Goal: Information Seeking & Learning: Learn about a topic

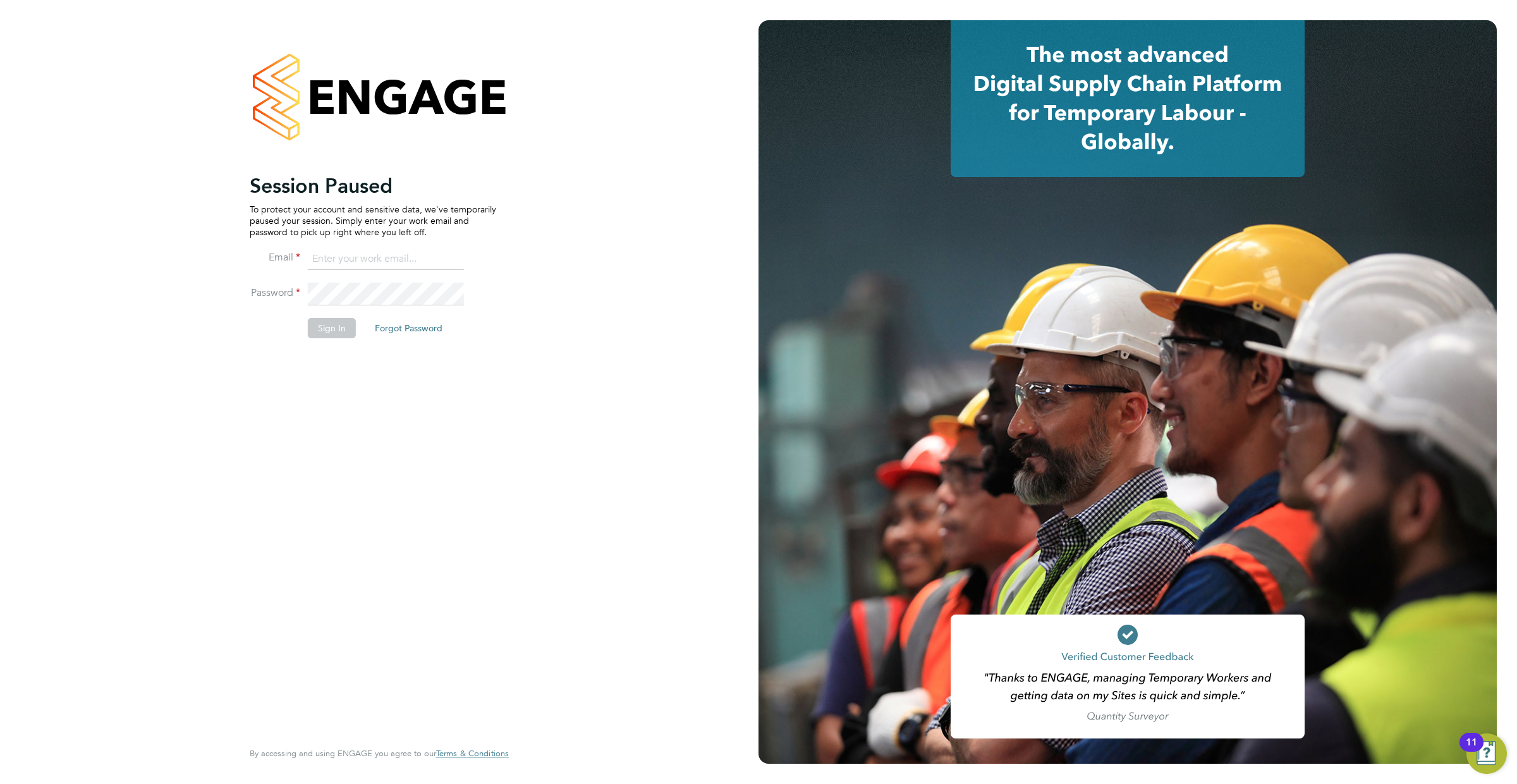
click at [395, 254] on input at bounding box center [386, 259] width 156 height 23
type input "resources@infinitivegroup.co.uk"
click at [336, 332] on button "Sign In" at bounding box center [332, 328] width 48 height 20
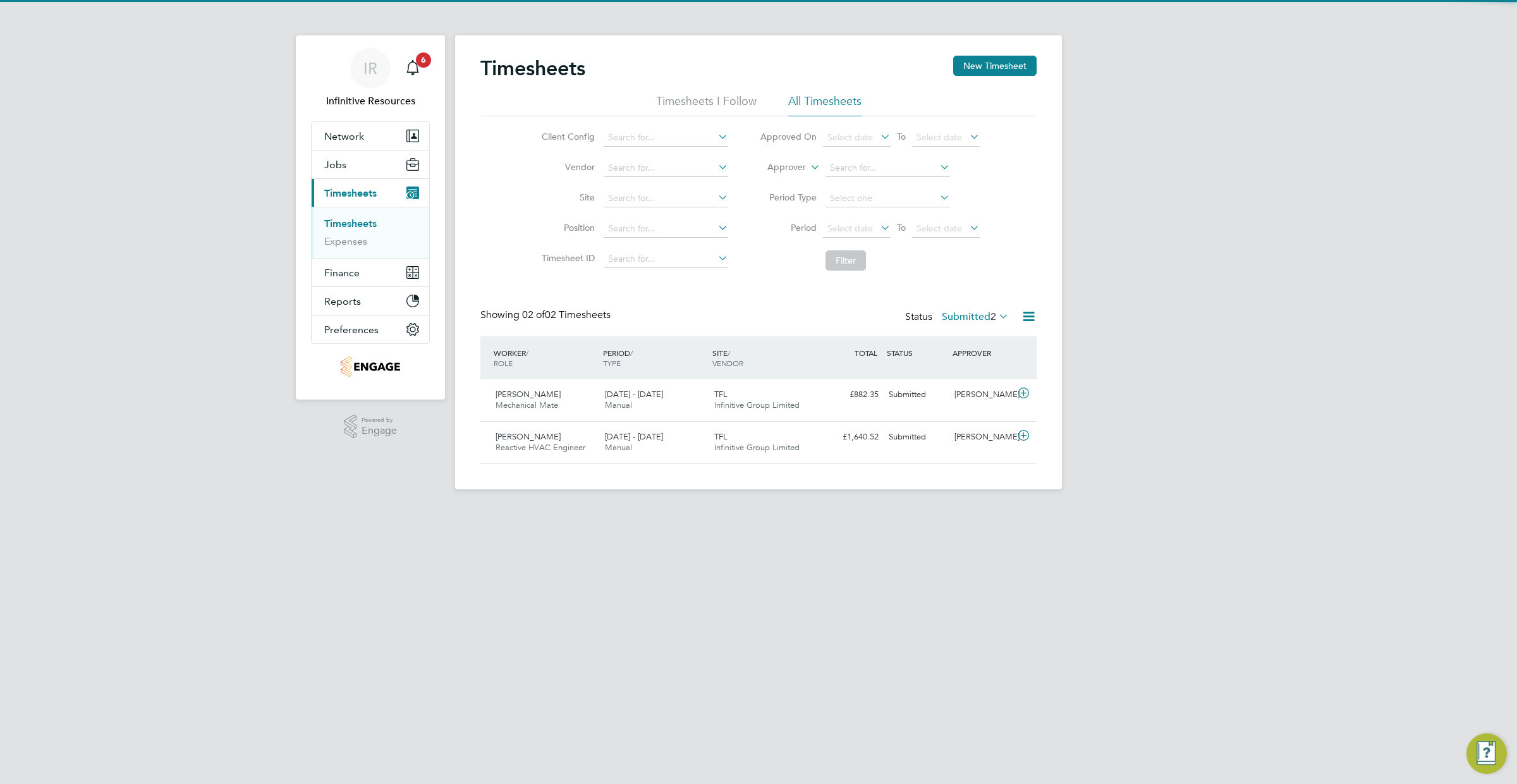
scroll to position [32, 109]
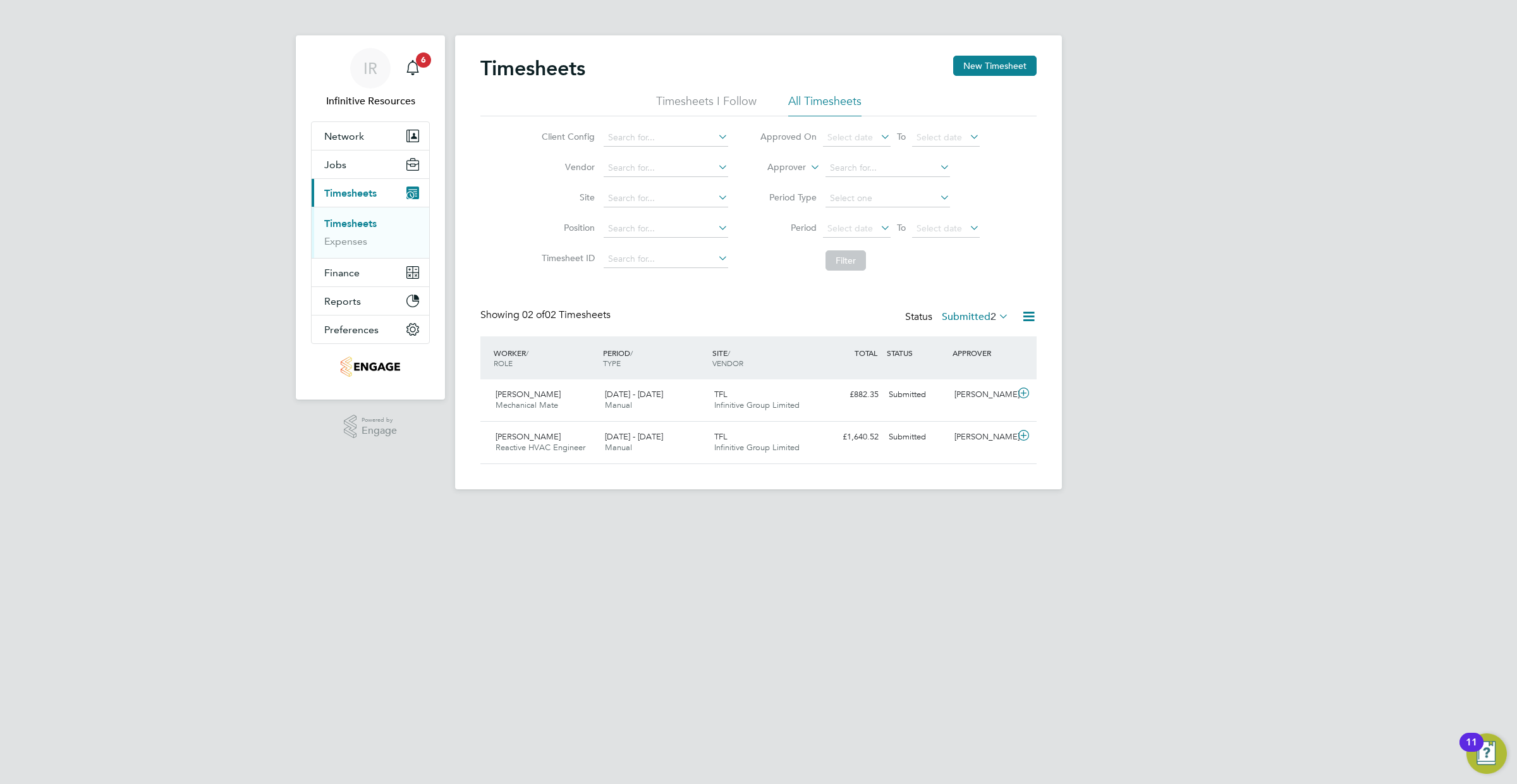
click at [963, 310] on label "Submitted 2" at bounding box center [976, 316] width 67 height 13
click at [978, 390] on li "Approved" at bounding box center [969, 391] width 58 height 18
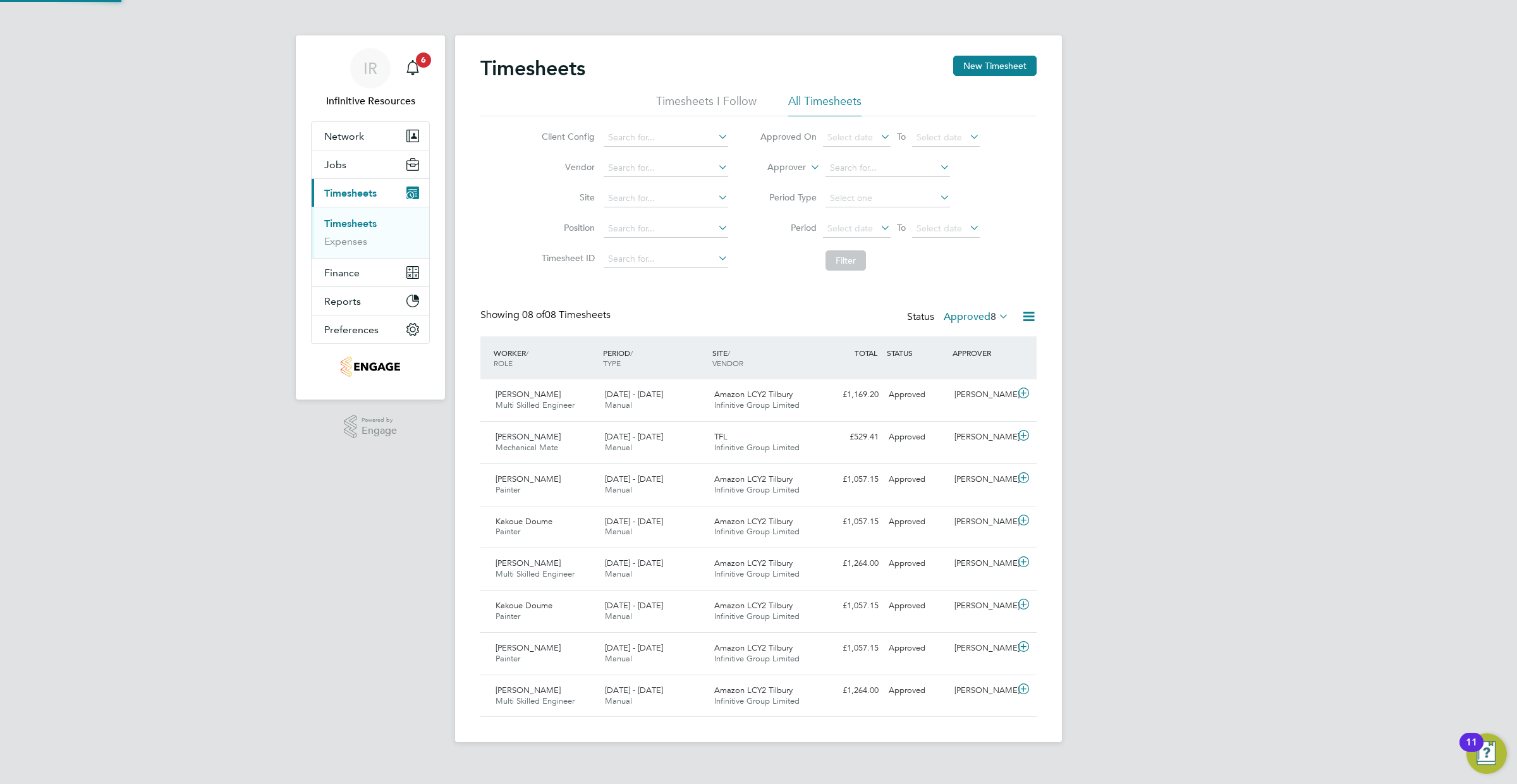
scroll to position [0, 0]
click at [984, 316] on label "Approved 8" at bounding box center [976, 316] width 65 height 13
click at [970, 375] on li "Submitted" at bounding box center [970, 373] width 58 height 18
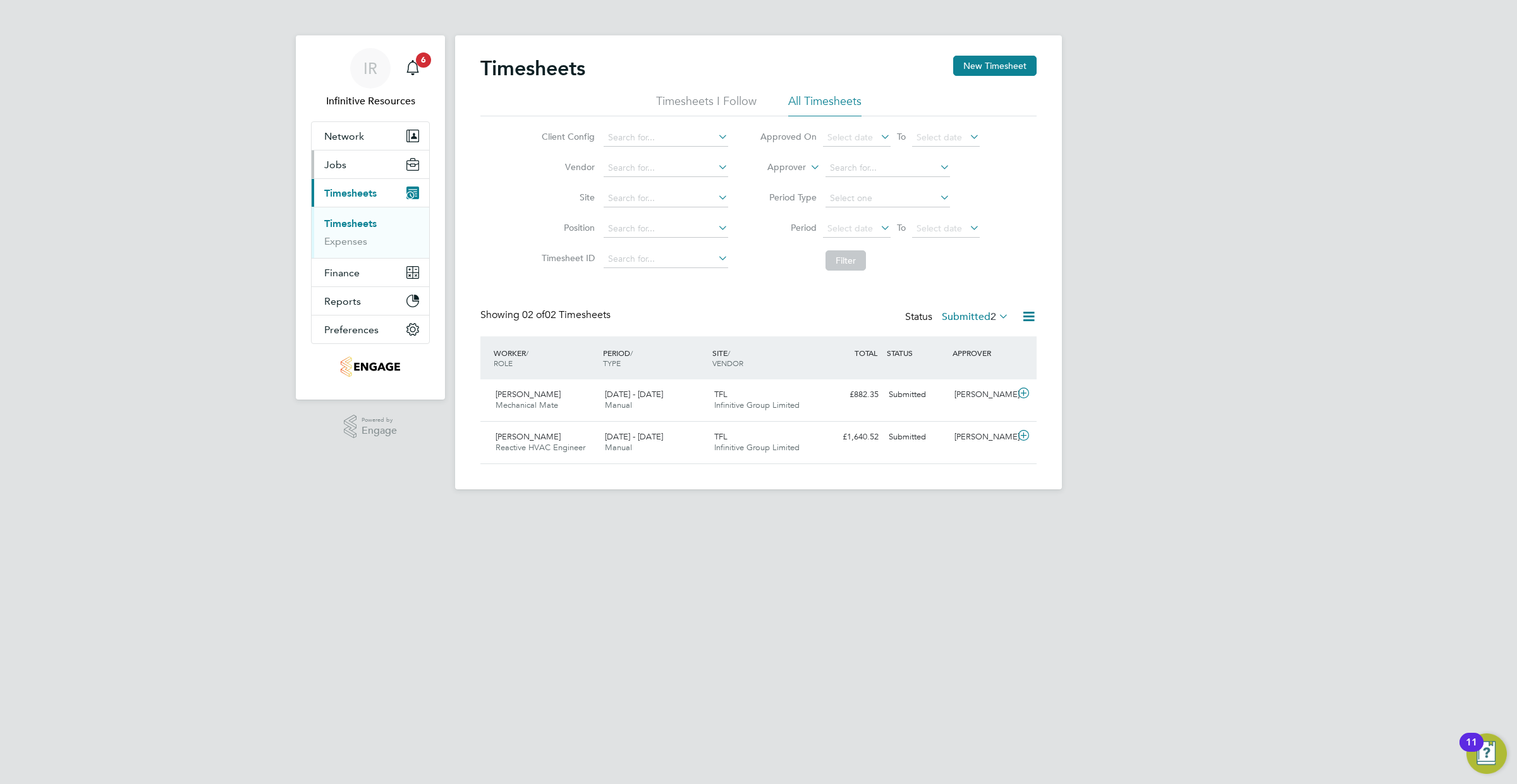
click at [363, 155] on button "Jobs" at bounding box center [370, 164] width 118 height 28
click at [353, 216] on link "Vacancies" at bounding box center [347, 212] width 45 height 12
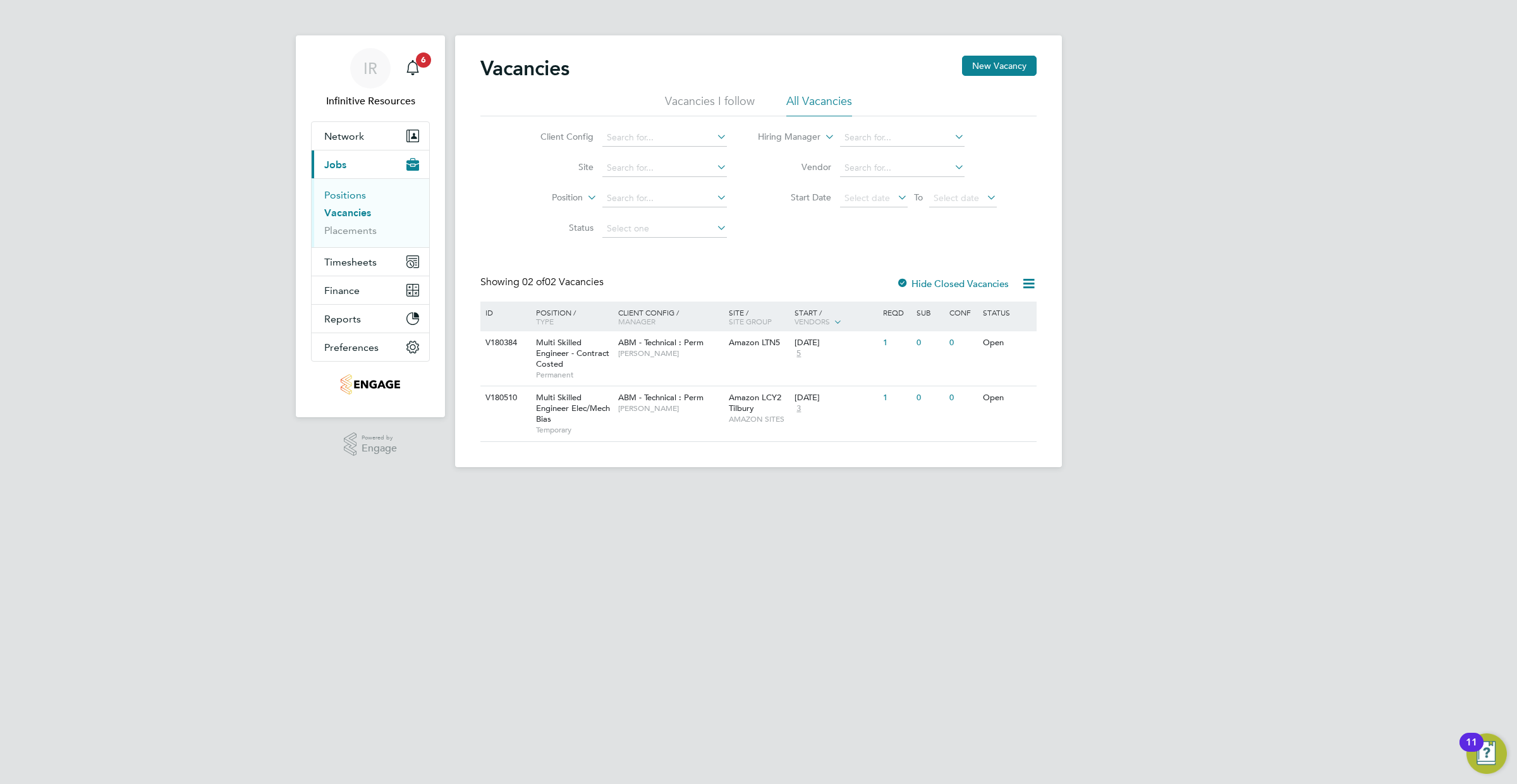
click at [347, 200] on link "Positions" at bounding box center [345, 195] width 42 height 12
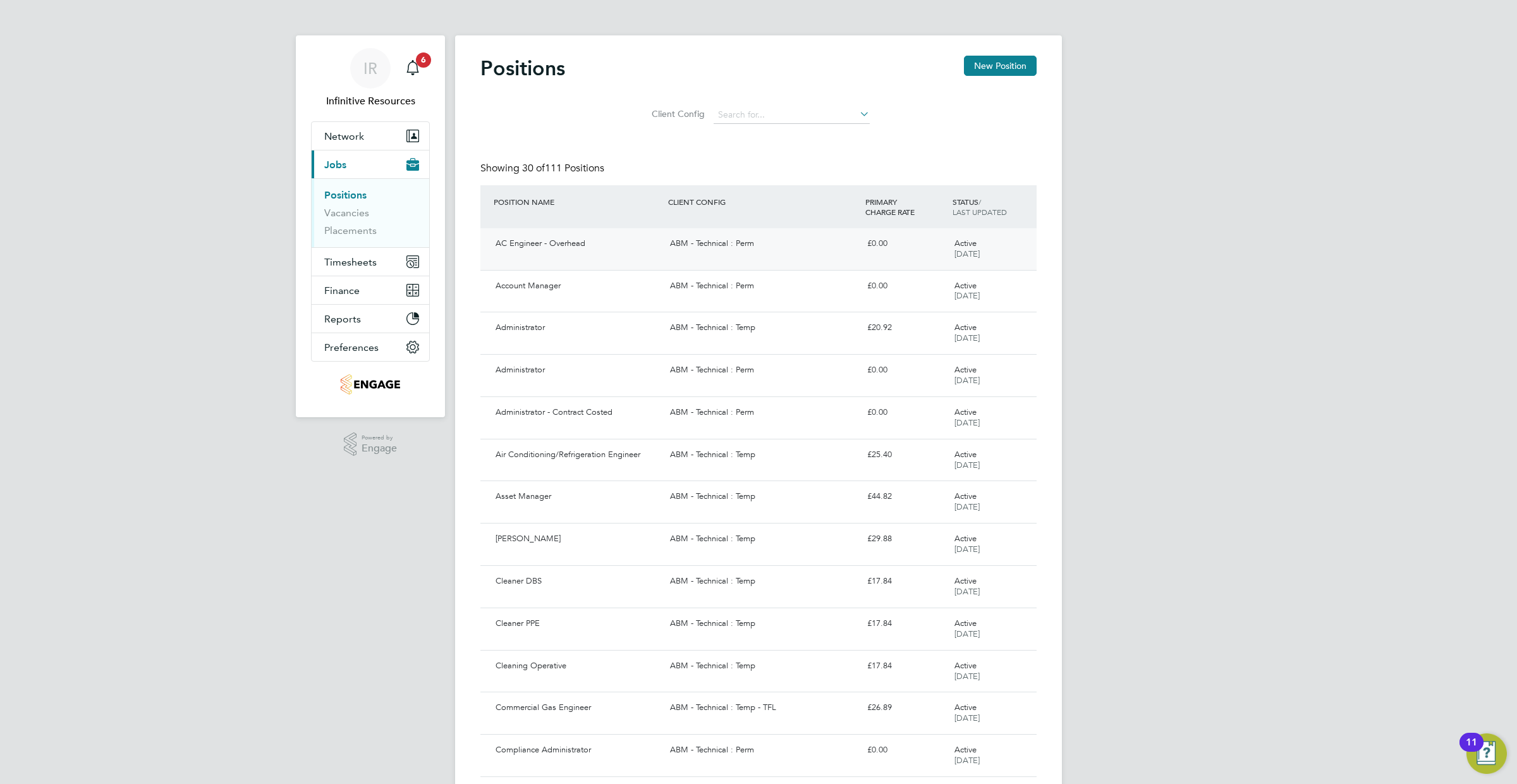
click at [676, 255] on div "AC Engineer - Overhead ABM - Technical : Perm £0.00 Active 08 Apr 2025" at bounding box center [758, 249] width 557 height 42
click at [793, 454] on div "ABM - Technical : Temp" at bounding box center [763, 455] width 197 height 21
click at [348, 207] on link "Vacancies" at bounding box center [347, 212] width 45 height 12
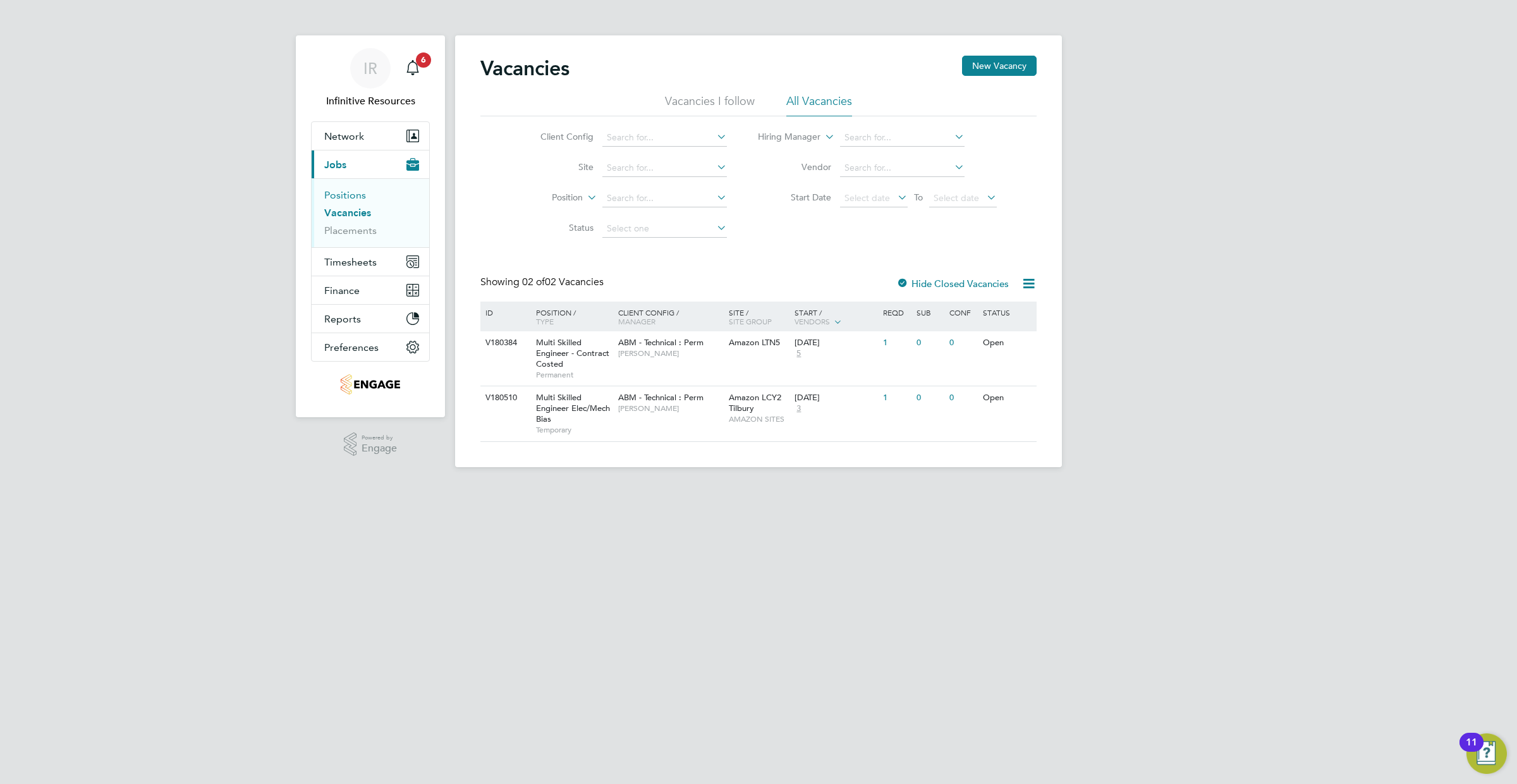
click at [349, 198] on link "Positions" at bounding box center [345, 195] width 42 height 12
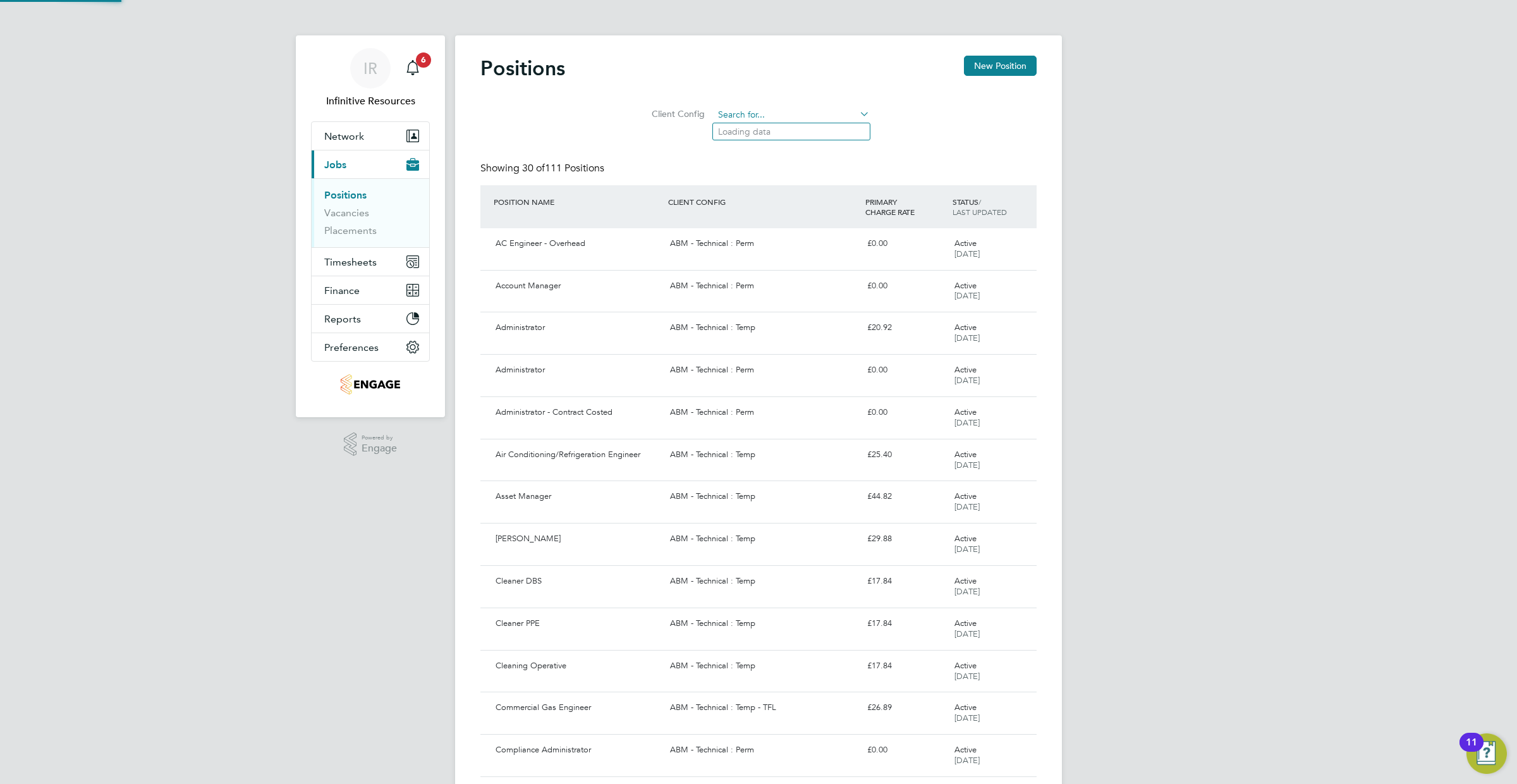
click at [761, 111] on input at bounding box center [792, 115] width 156 height 18
click at [806, 168] on li "ABM - Technical : Temp" at bounding box center [792, 167] width 157 height 17
type input "ABM - Technical : Temp"
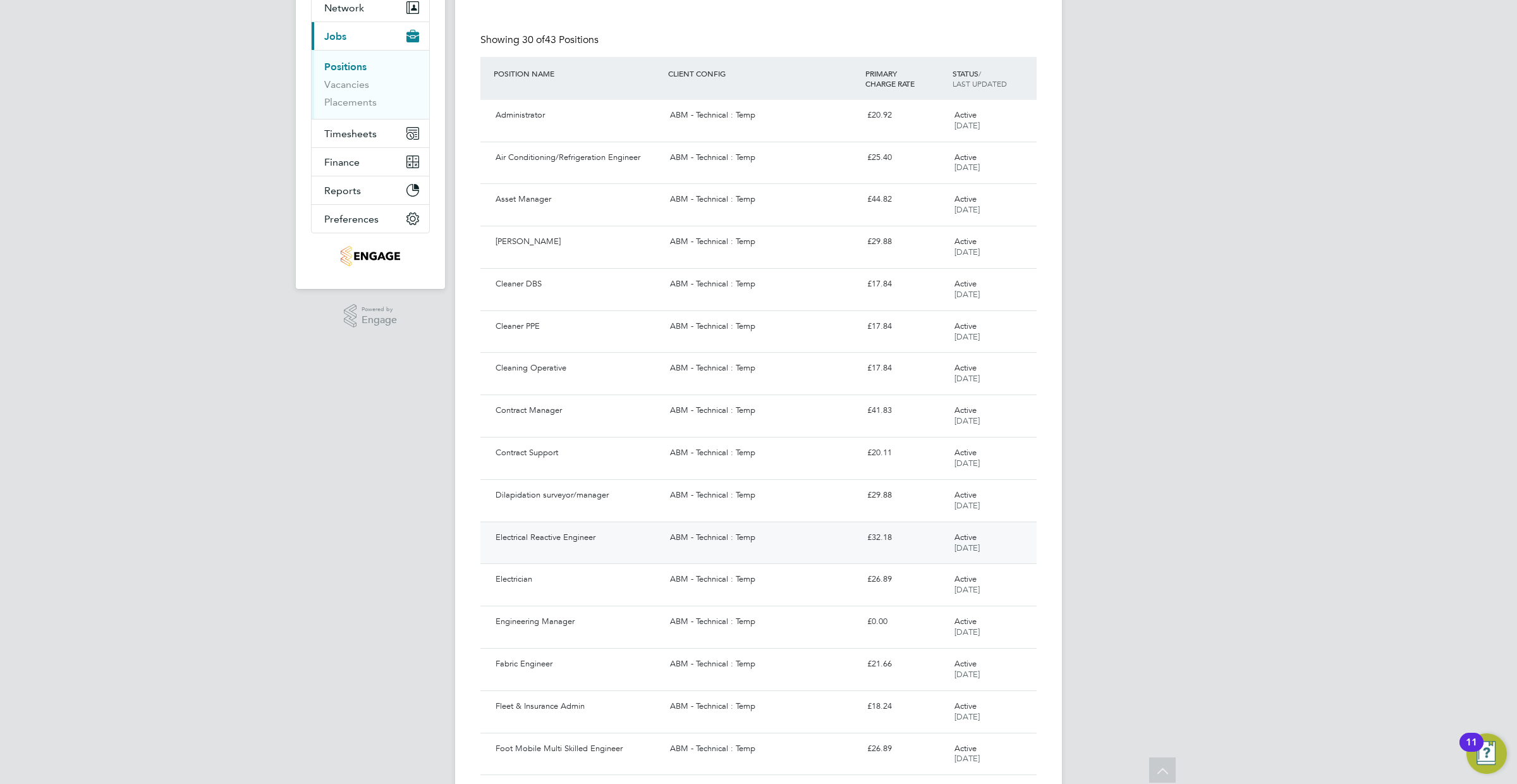
click at [736, 545] on div "Electrical Reactive Engineer ABM - Technical : Temp £32.18 Active 08 Apr 2025" at bounding box center [758, 542] width 557 height 43
click at [669, 659] on div "ABM - Technical : Temp" at bounding box center [763, 664] width 197 height 21
click at [669, 290] on div "ABM - Technical : Temp" at bounding box center [763, 284] width 197 height 21
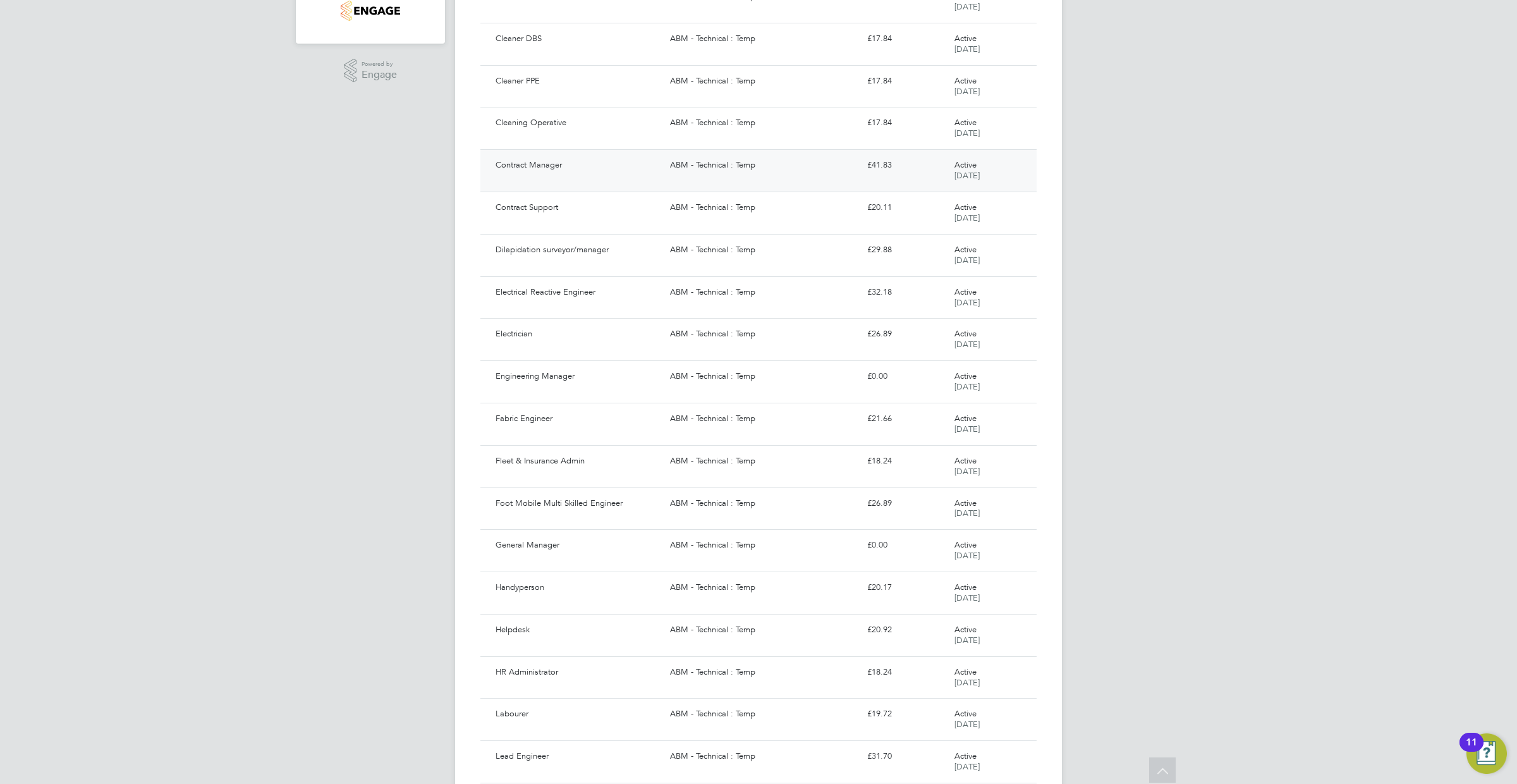
scroll to position [379, 0]
click at [713, 502] on div "ABM - Technical : Temp" at bounding box center [763, 498] width 197 height 21
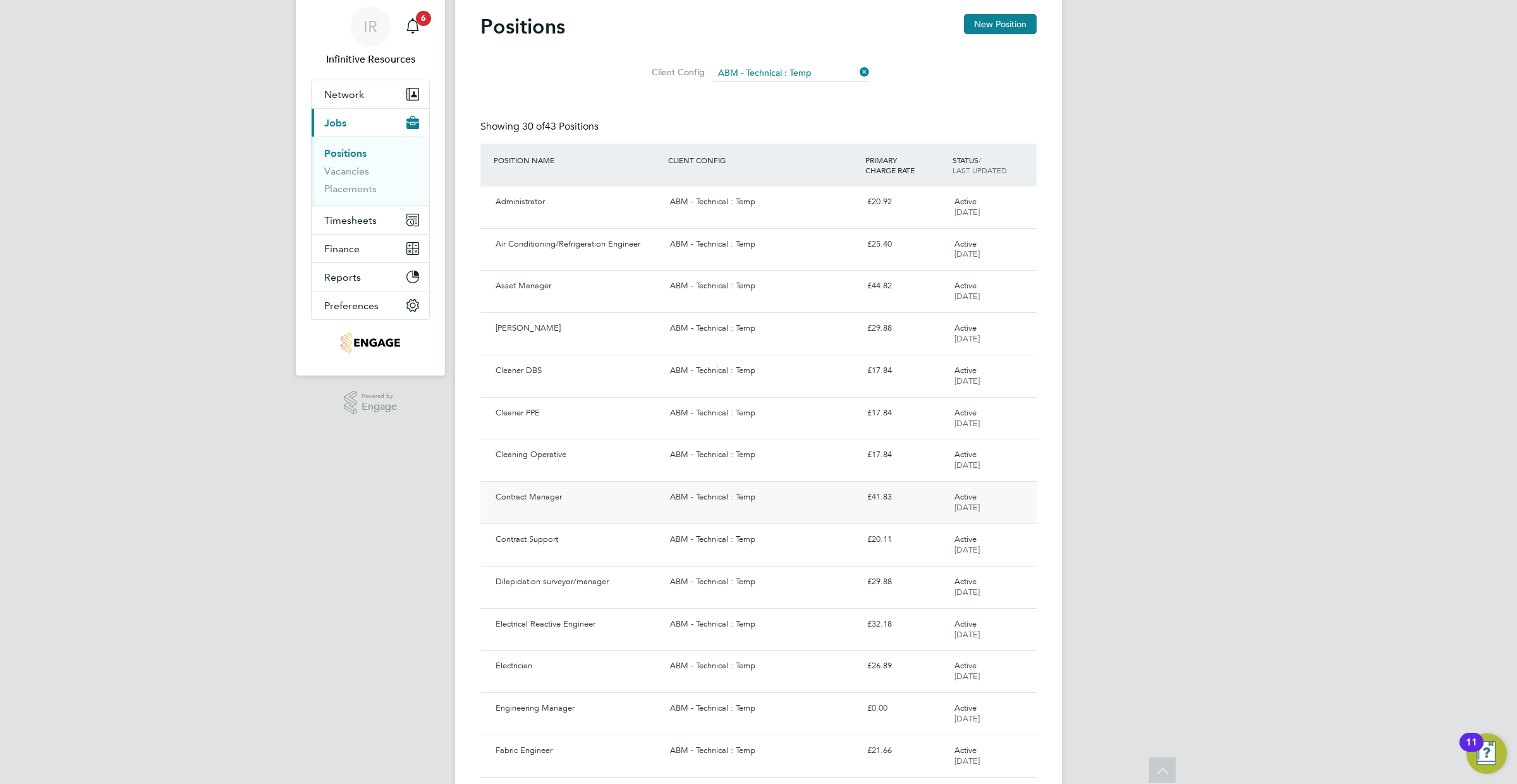
scroll to position [0, 0]
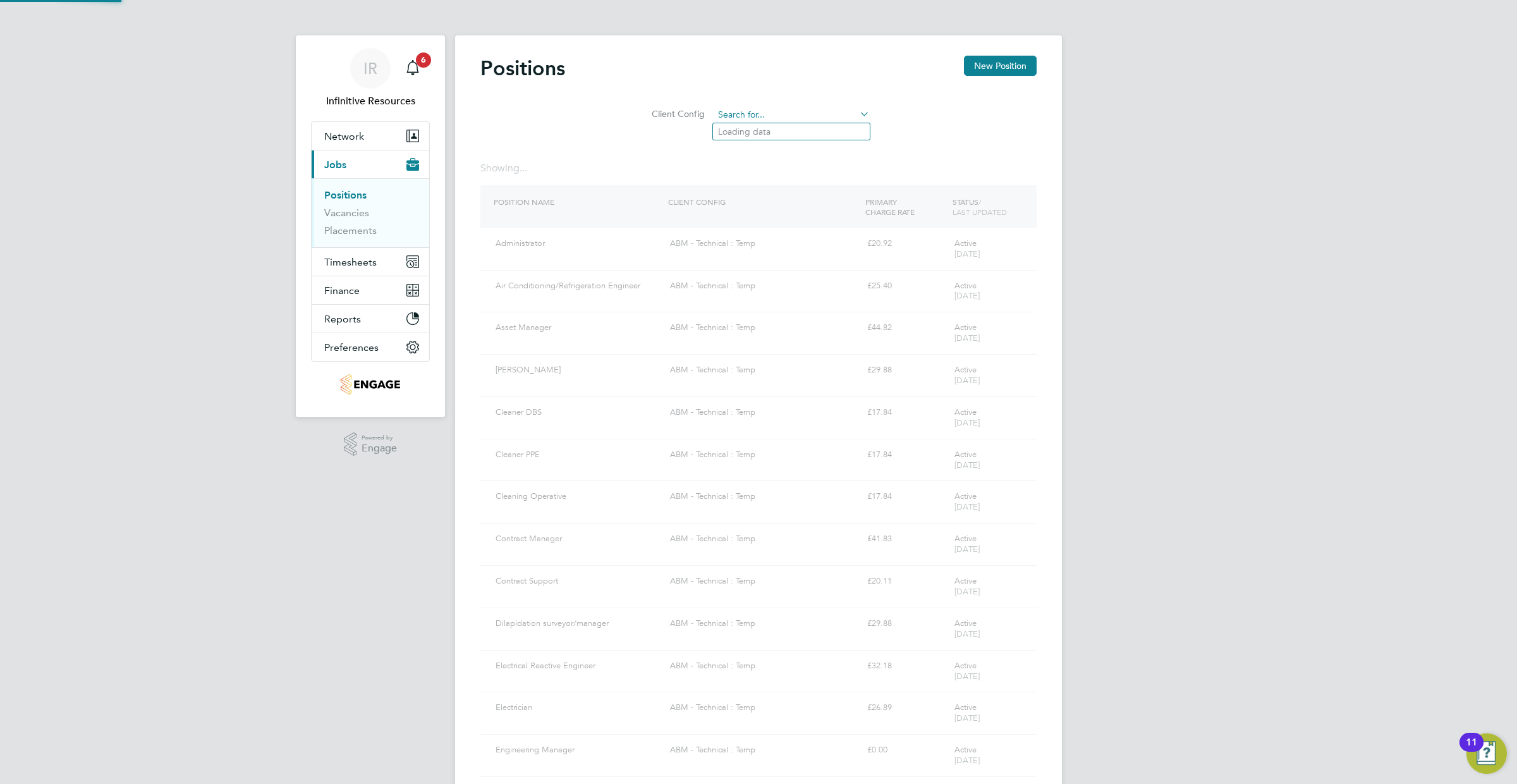
click at [809, 111] on input at bounding box center [792, 115] width 156 height 18
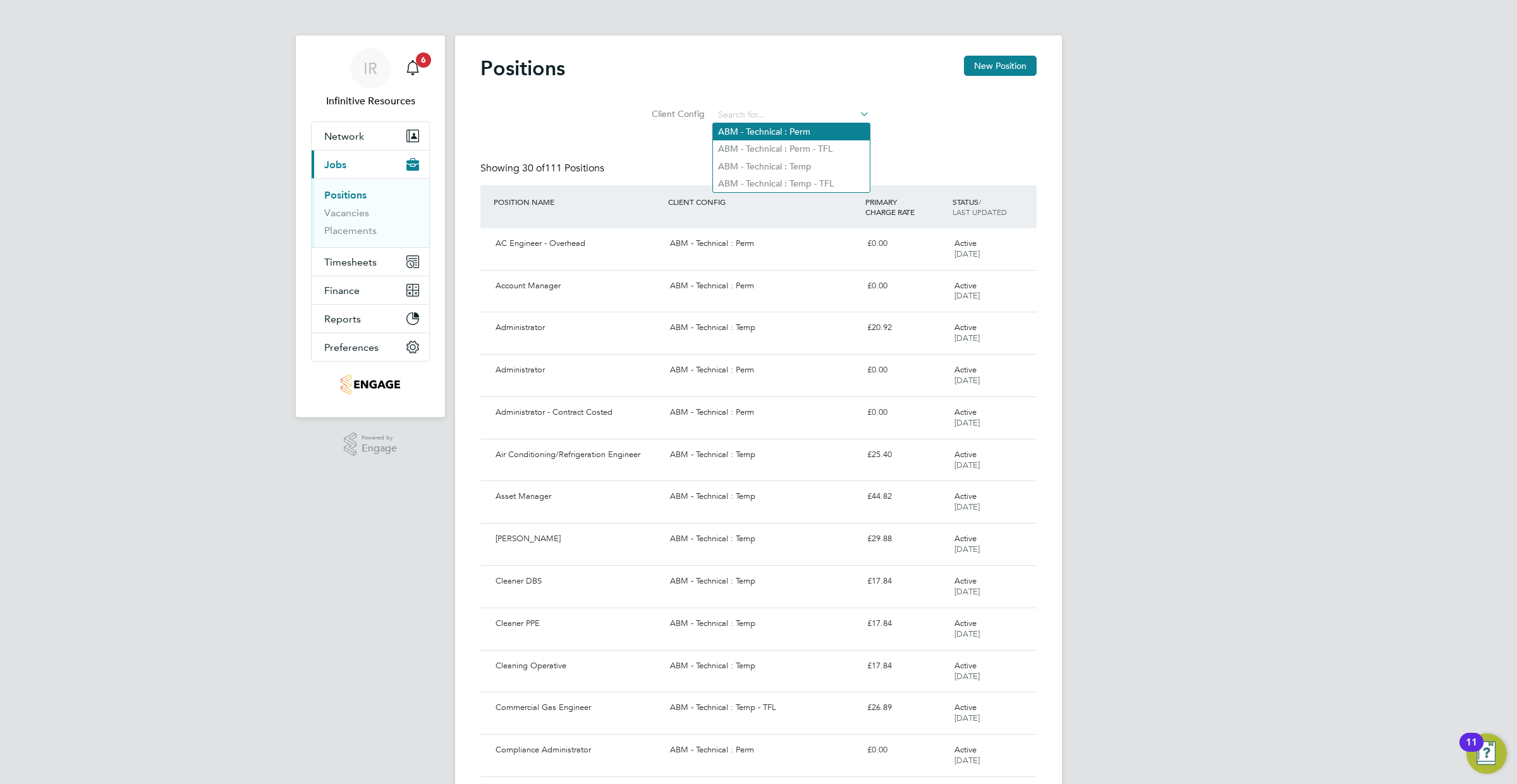
click at [801, 130] on li "ABM - Technical : Perm" at bounding box center [792, 132] width 157 height 17
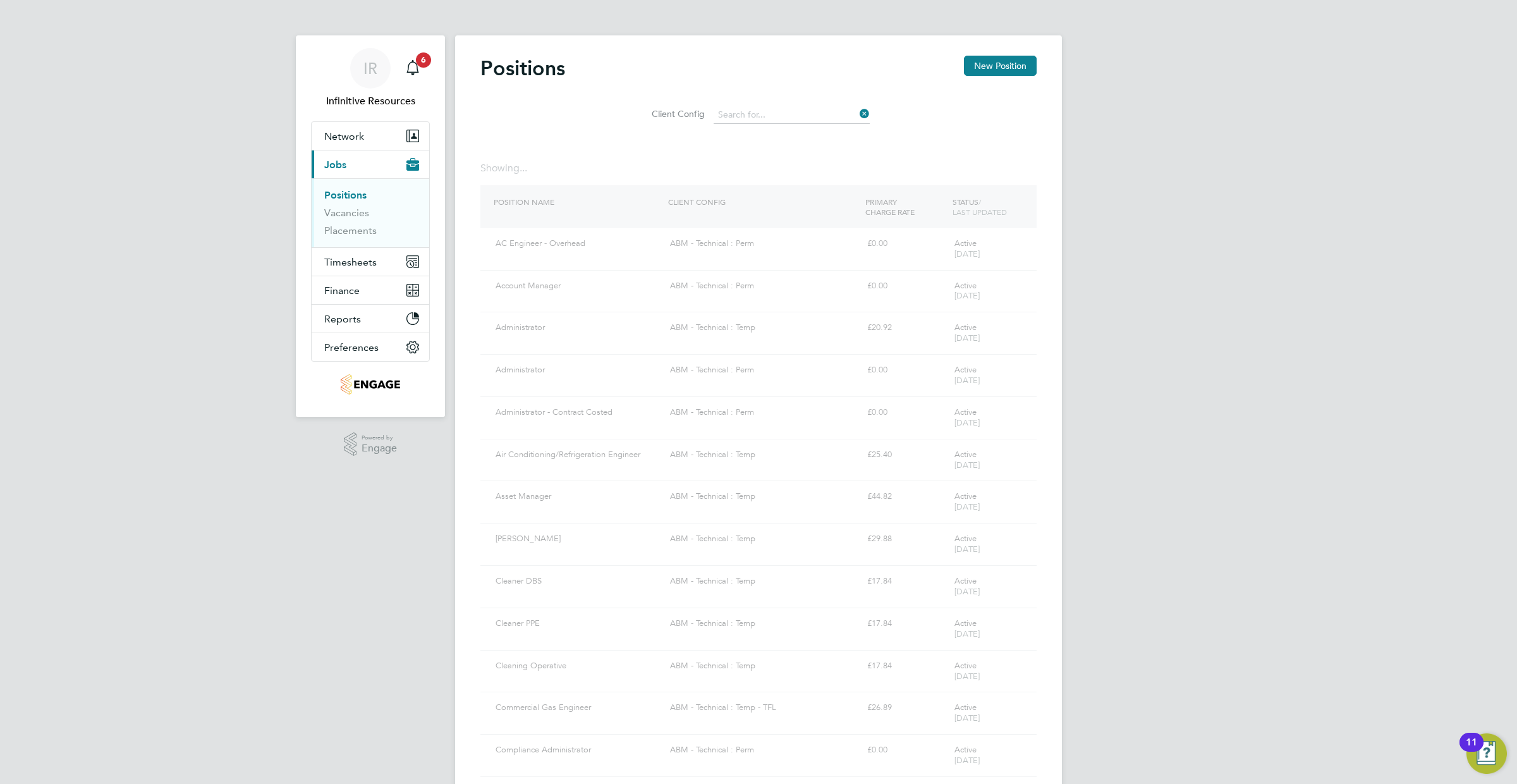
type input "ABM - Technical : Perm"
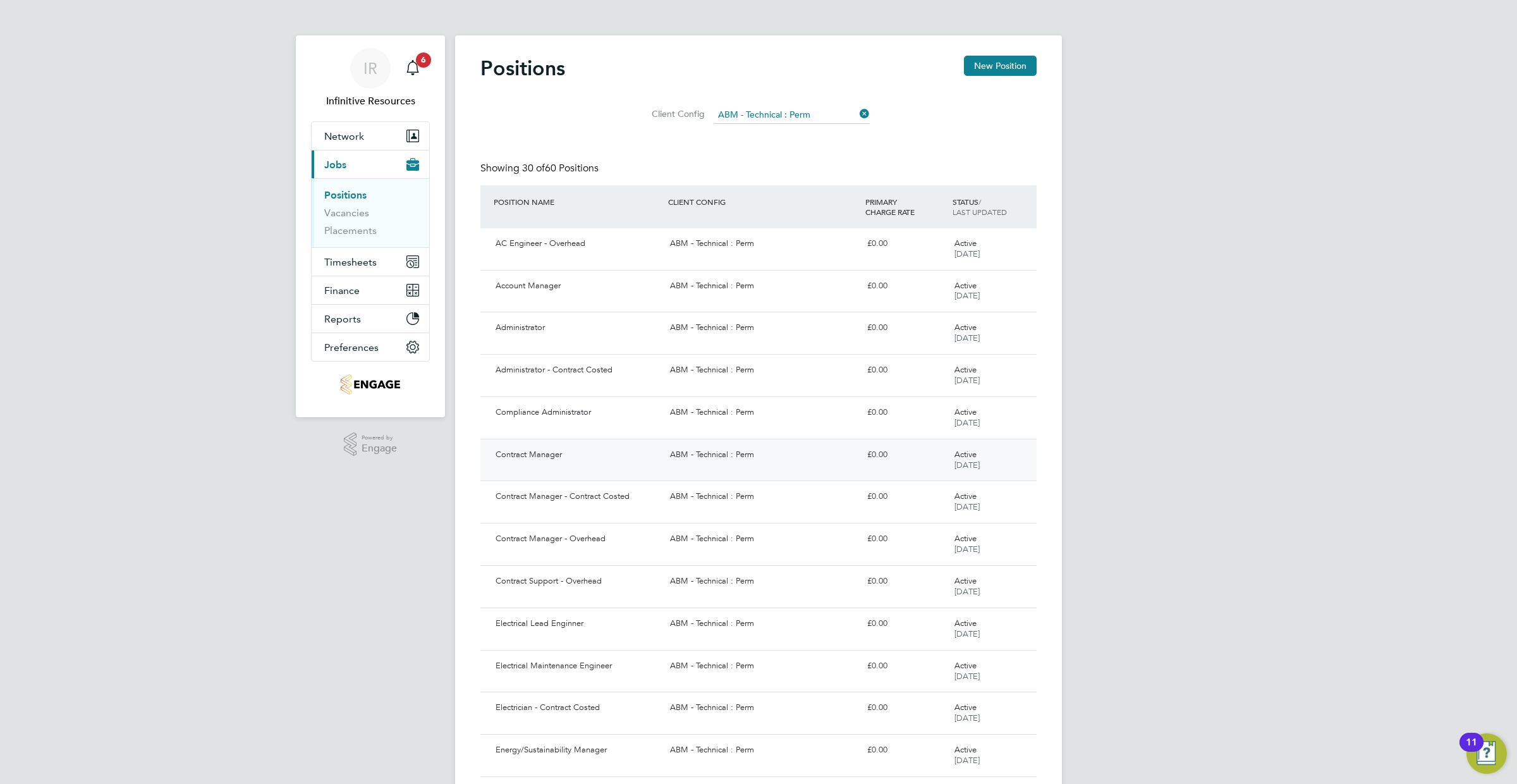
click at [624, 445] on div "Contract Manager" at bounding box center [578, 455] width 174 height 21
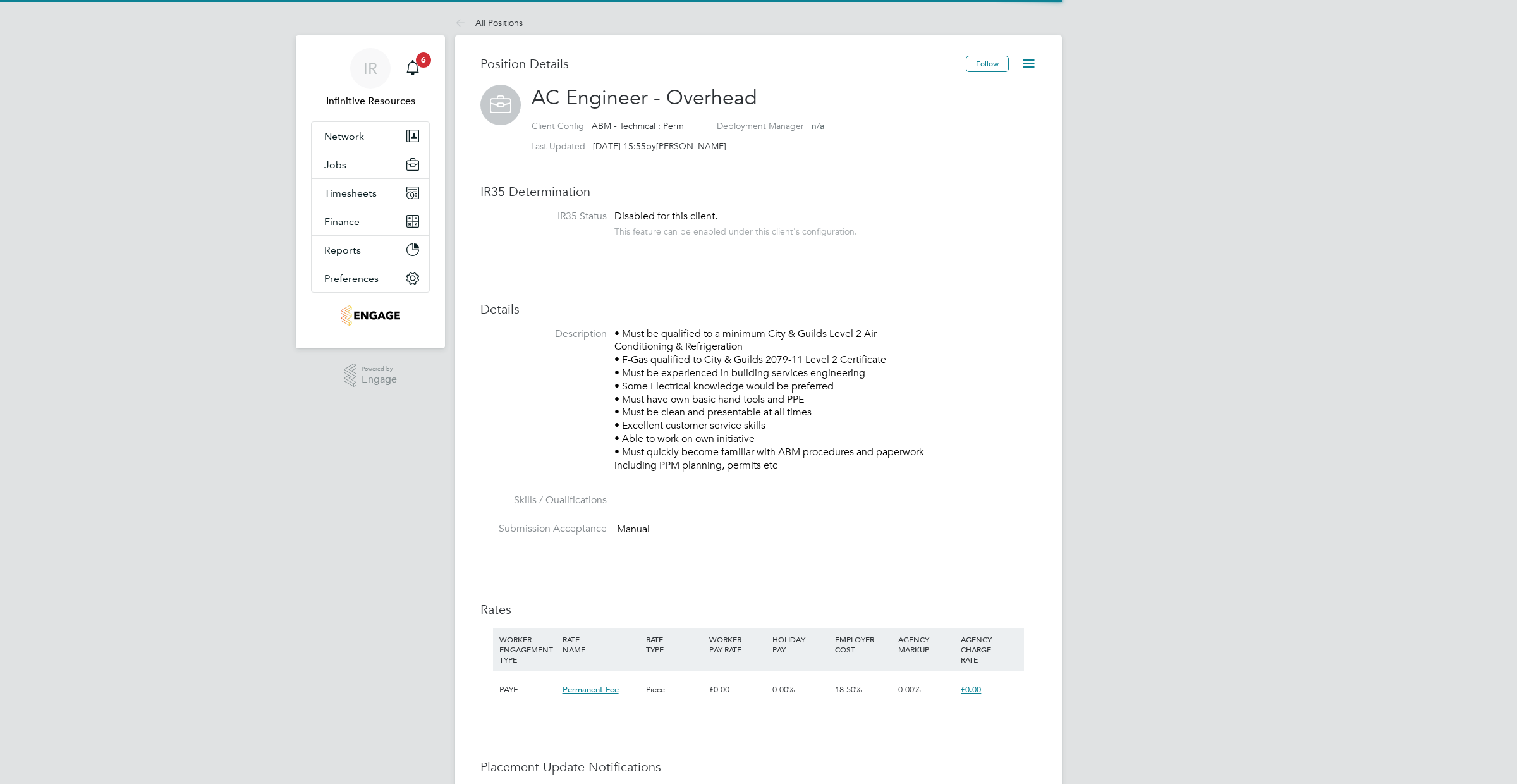
scroll to position [37, 84]
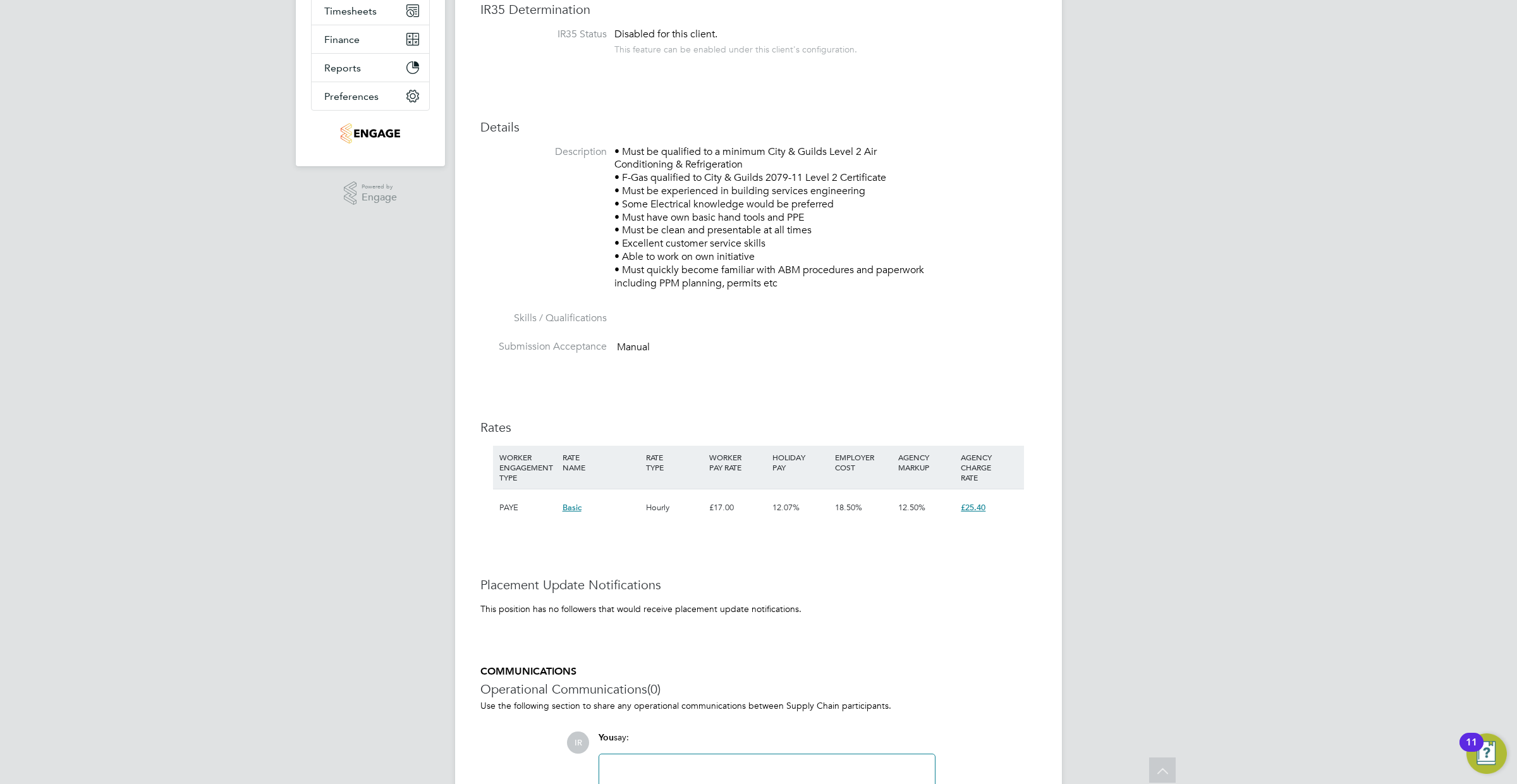
scroll to position [147, 0]
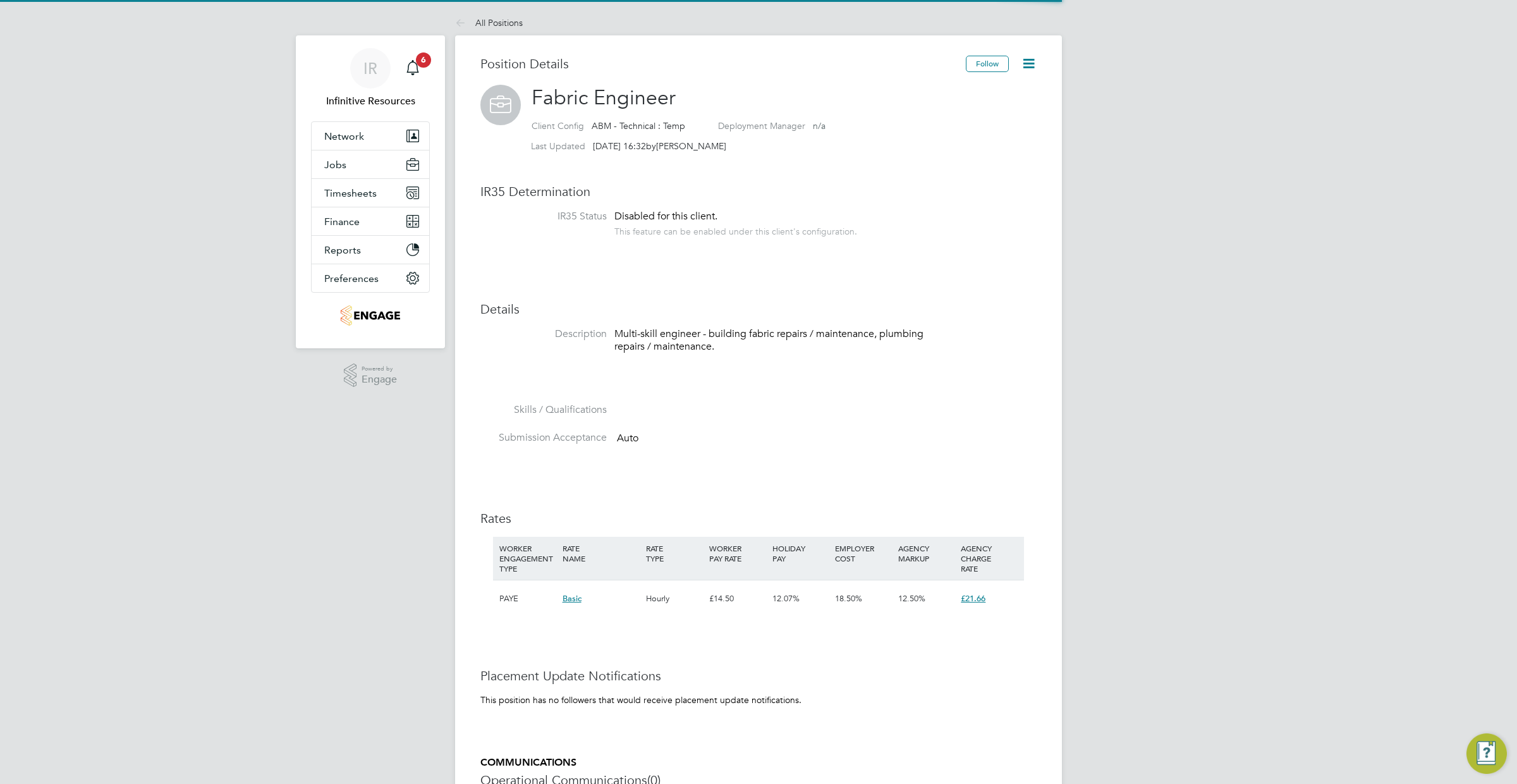
scroll to position [37, 84]
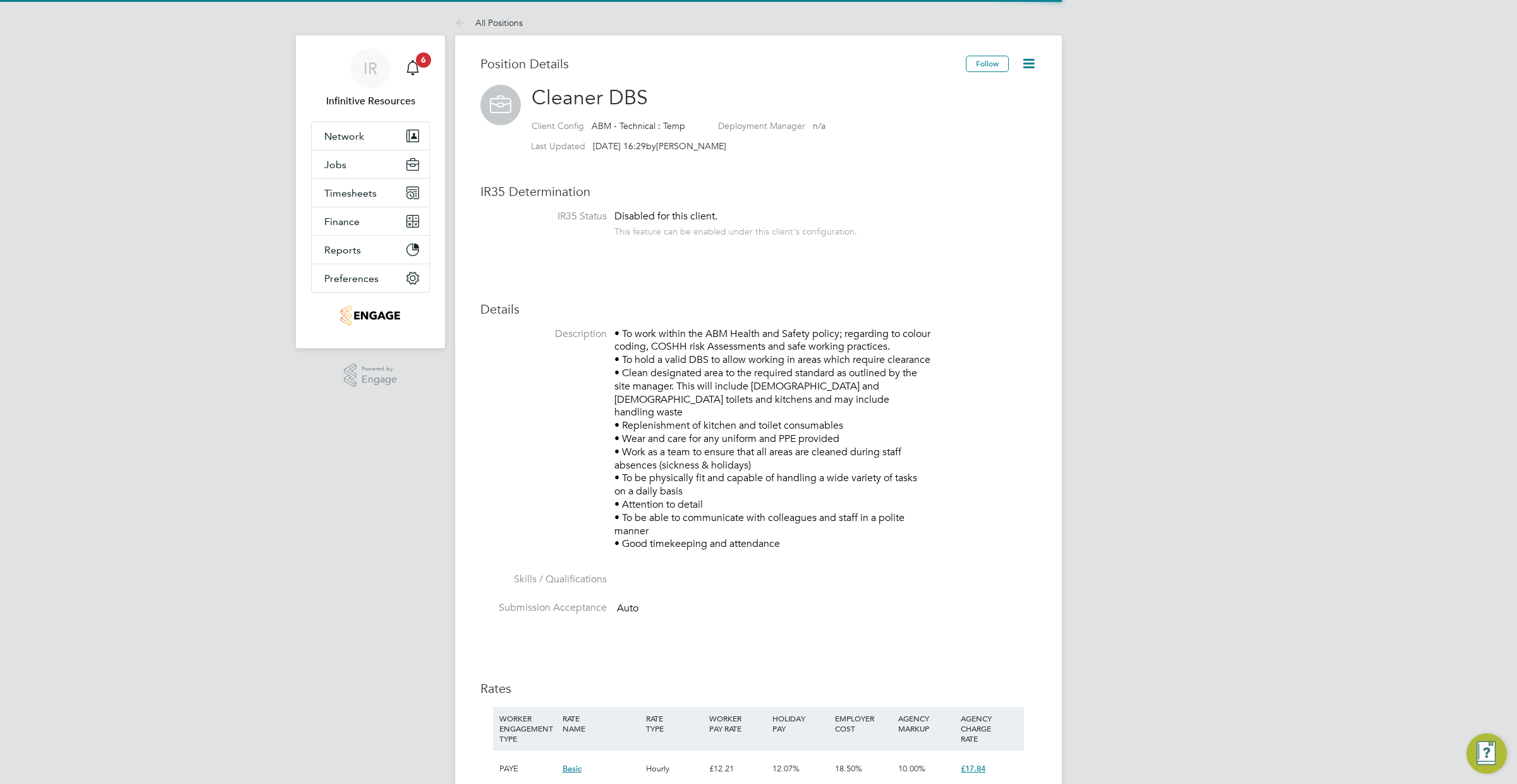
scroll to position [37, 84]
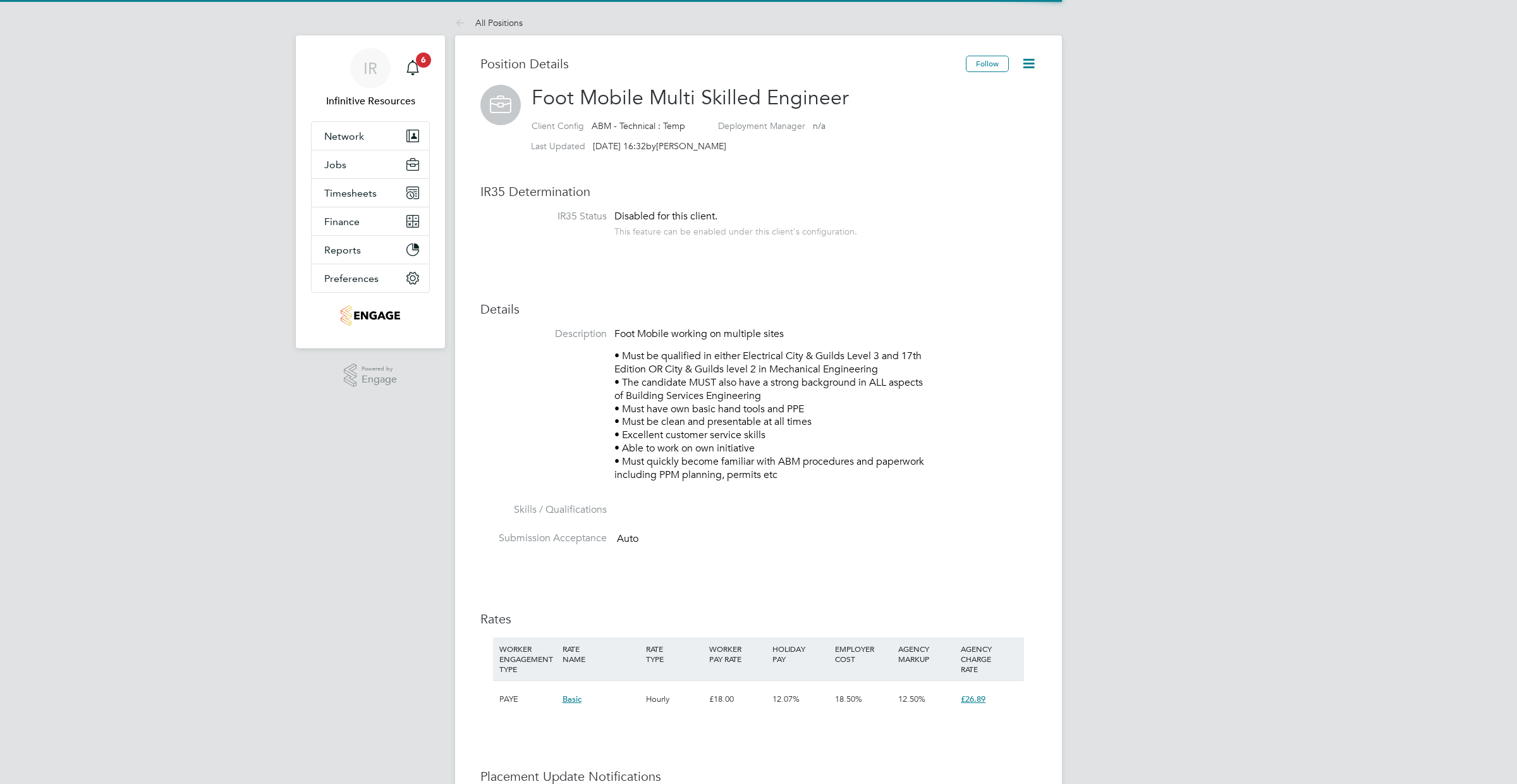
scroll to position [37, 84]
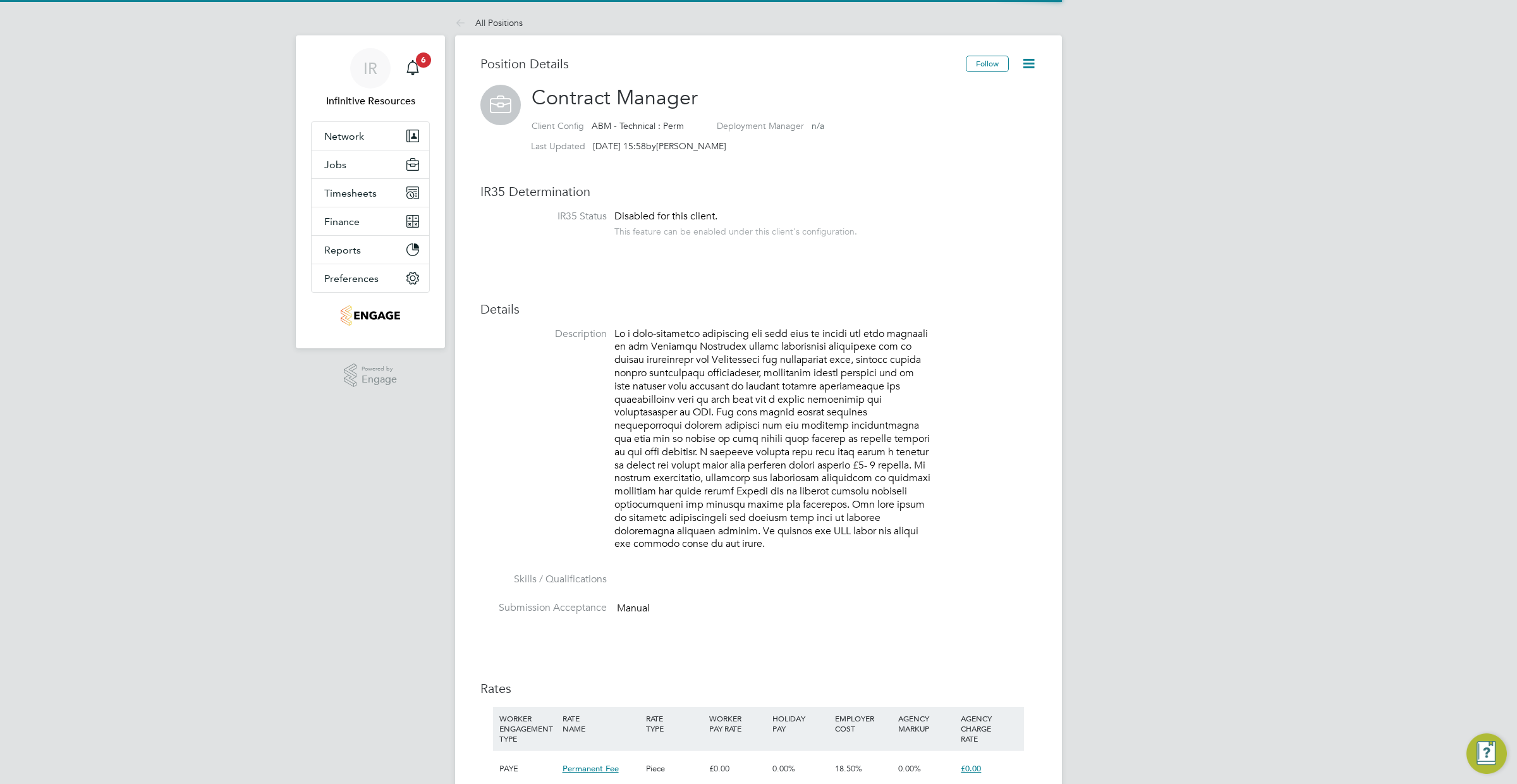
scroll to position [37, 84]
